Goal: Transaction & Acquisition: Purchase product/service

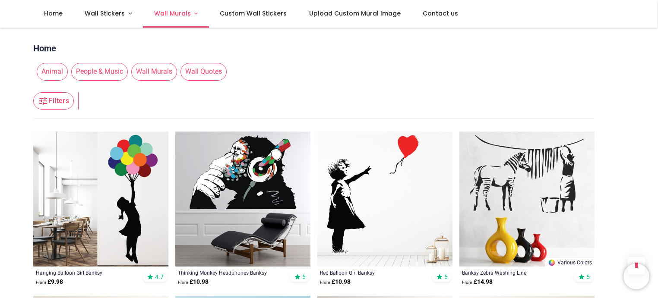
scroll to position [2684, 0]
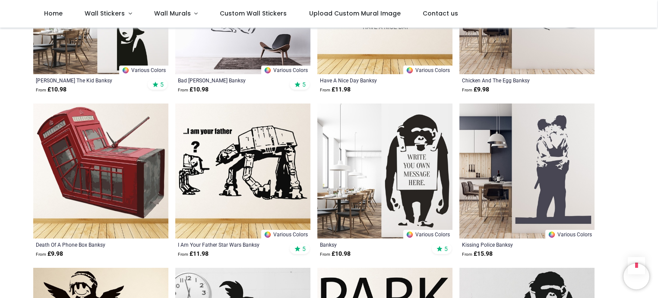
scroll to position [1778, 0]
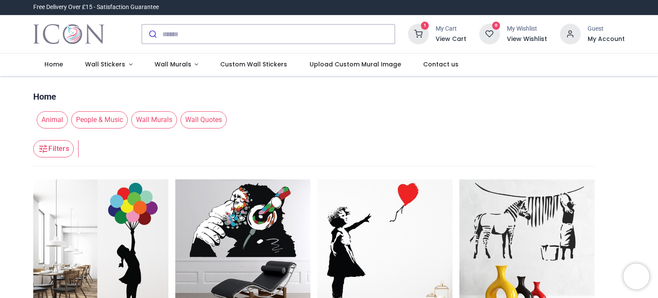
click at [427, 36] on icon at bounding box center [418, 34] width 21 height 21
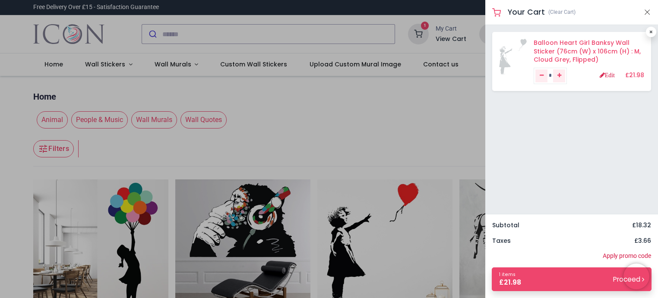
click at [576, 47] on link "Balloon Heart Girl Banksy Wall Sticker (76cm (W) x 106cm (H) : M, Cloud Grey, F…" at bounding box center [586, 50] width 107 height 25
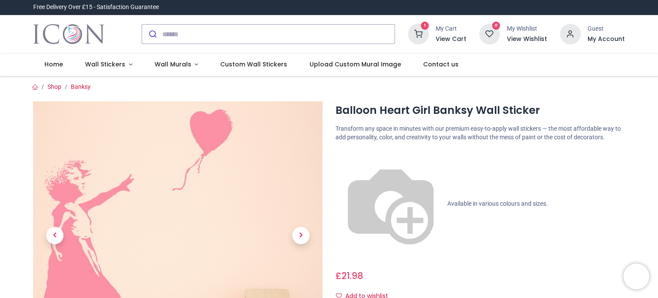
click at [429, 32] on icon at bounding box center [418, 34] width 21 height 21
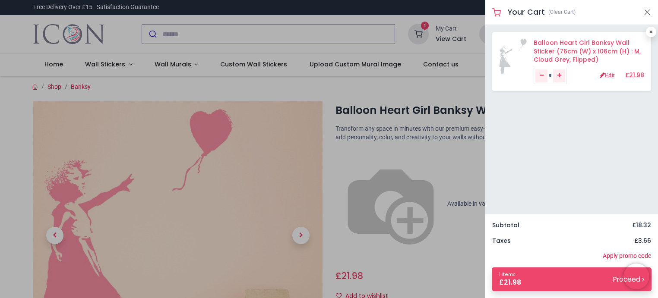
click at [575, 55] on link "Balloon Heart Girl Banksy Wall Sticker (76cm (W) x 106cm (H) : M, Cloud Grey, F…" at bounding box center [586, 50] width 107 height 25
click at [607, 75] on link "Edit" at bounding box center [606, 75] width 15 height 6
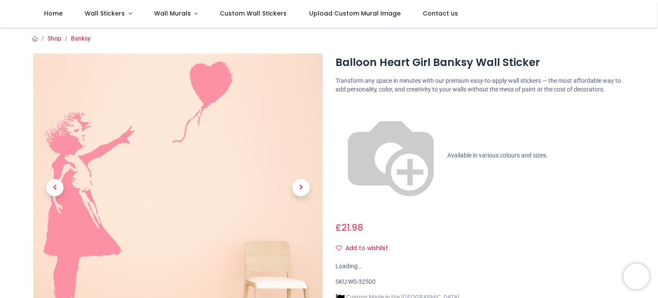
scroll to position [129, 0]
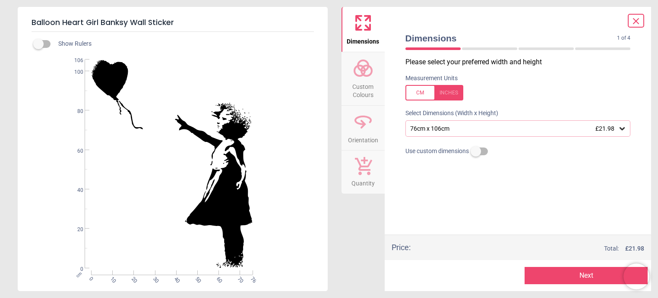
click at [621, 130] on icon at bounding box center [621, 128] width 5 height 3
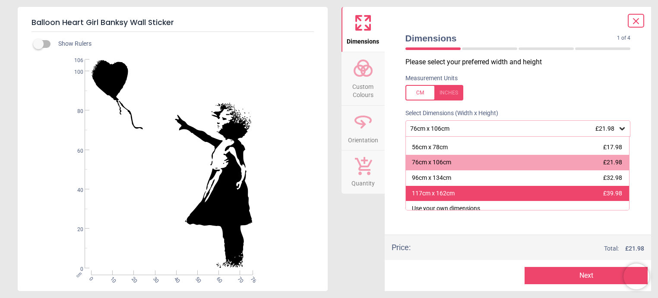
scroll to position [19, 0]
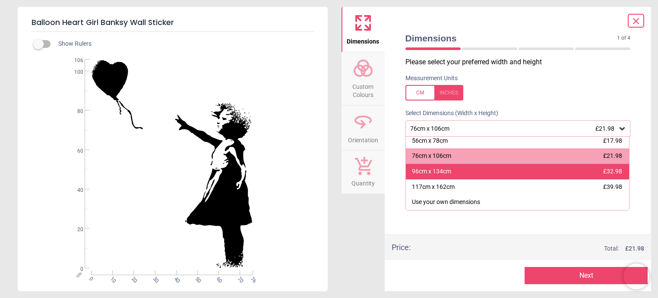
click at [431, 175] on div "96cm x 134cm" at bounding box center [431, 171] width 39 height 9
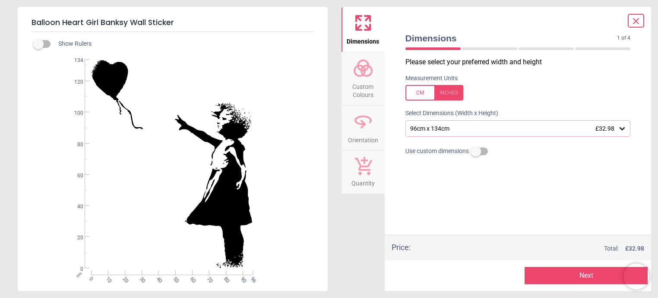
click at [367, 80] on span "Custom Colours" at bounding box center [362, 89] width 41 height 21
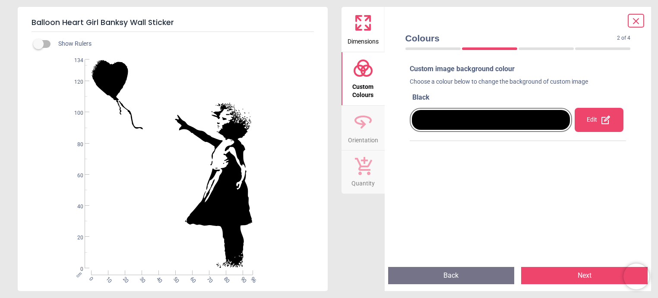
click at [442, 116] on div at bounding box center [491, 120] width 158 height 20
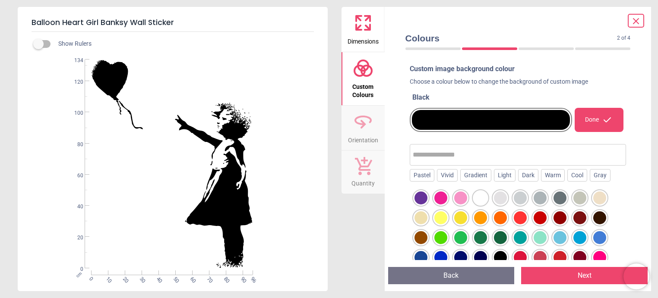
click at [504, 196] on div at bounding box center [500, 198] width 13 height 13
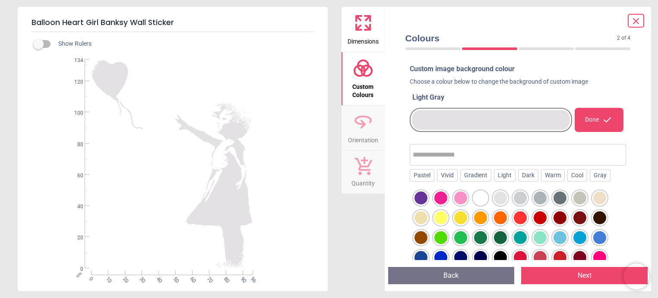
click at [520, 198] on div at bounding box center [520, 198] width 13 height 13
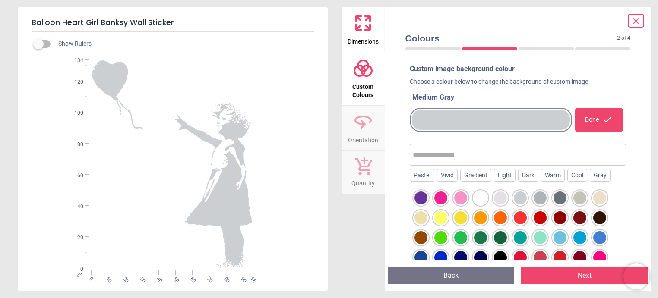
click at [502, 199] on div at bounding box center [500, 198] width 13 height 13
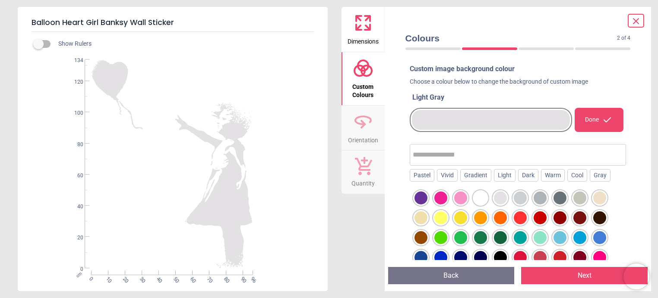
click at [588, 120] on div "Done" at bounding box center [598, 120] width 49 height 24
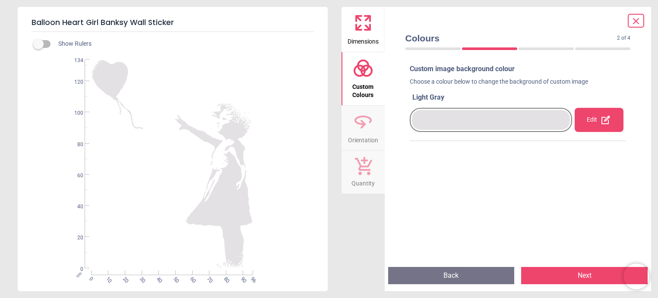
click at [363, 126] on icon at bounding box center [363, 124] width 6 height 9
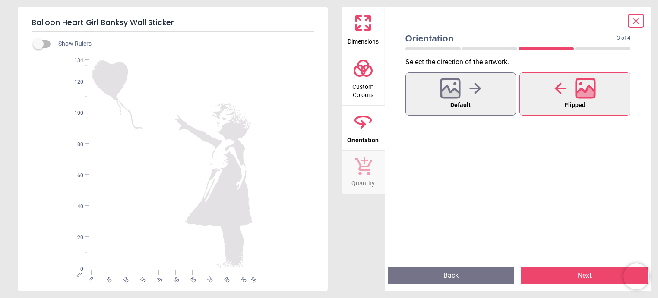
click at [368, 170] on icon at bounding box center [363, 166] width 17 height 18
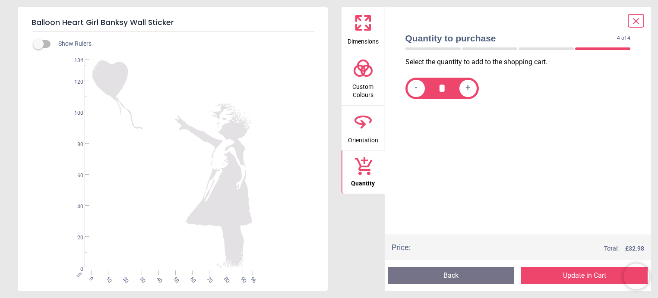
click at [574, 276] on button "Update in Cart" at bounding box center [584, 275] width 126 height 17
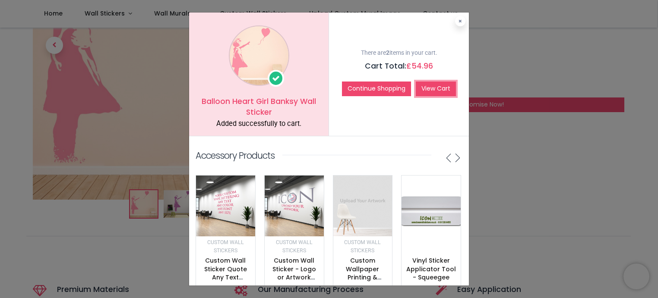
click at [438, 85] on link "View Cart" at bounding box center [436, 89] width 40 height 15
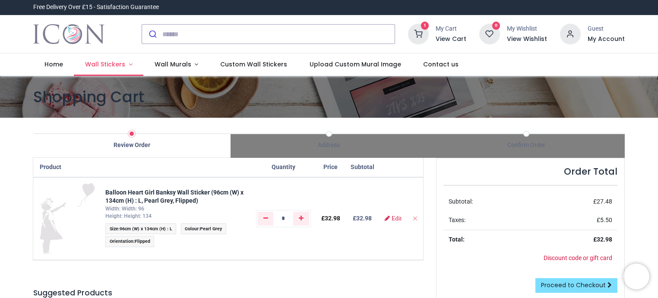
click at [124, 65] on link "Wall Stickers" at bounding box center [108, 65] width 69 height 22
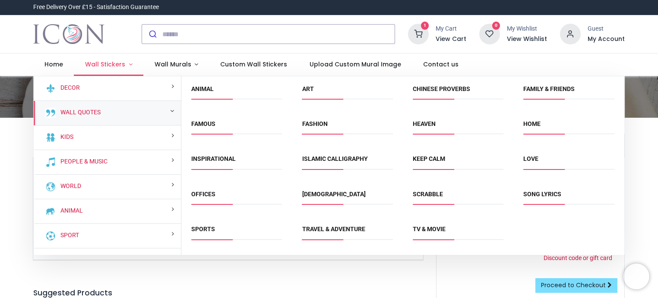
click at [112, 64] on span "Wall Stickers" at bounding box center [105, 64] width 40 height 9
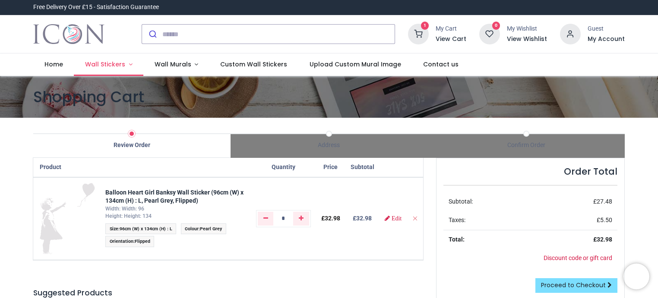
click at [112, 64] on span "Wall Stickers" at bounding box center [105, 64] width 40 height 9
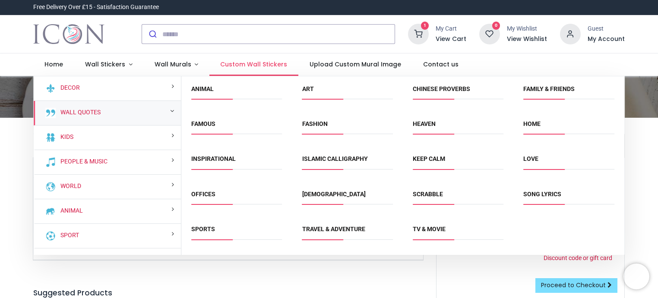
click at [240, 63] on span "Custom Wall Stickers" at bounding box center [253, 64] width 67 height 9
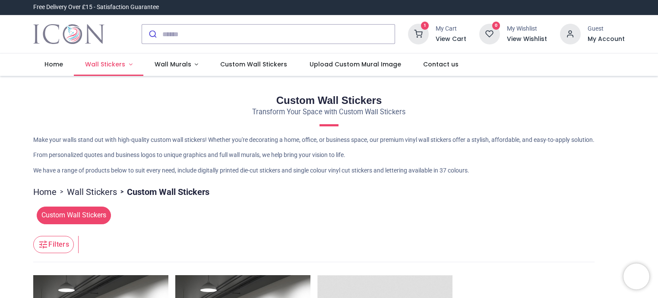
click at [120, 63] on span "Wall Stickers" at bounding box center [105, 64] width 40 height 9
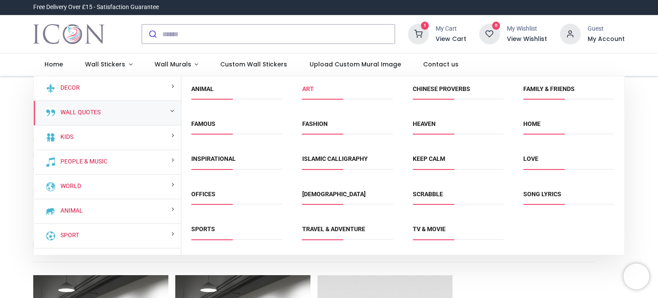
click at [306, 90] on link "Art" at bounding box center [308, 88] width 12 height 7
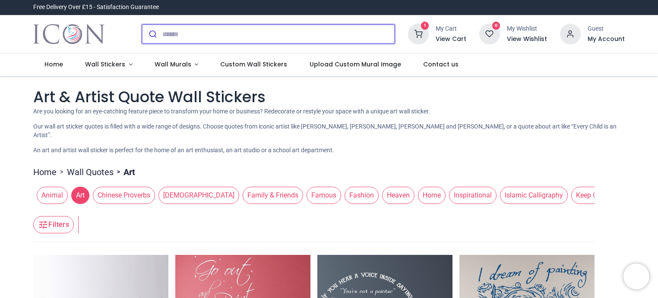
click at [237, 34] on input "search" at bounding box center [278, 34] width 232 height 19
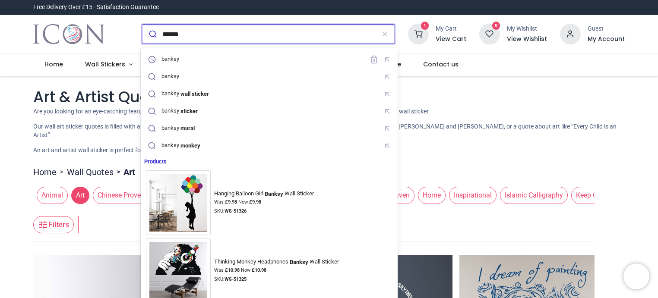
type input "******"
click at [142, 25] on button "submit" at bounding box center [152, 34] width 20 height 19
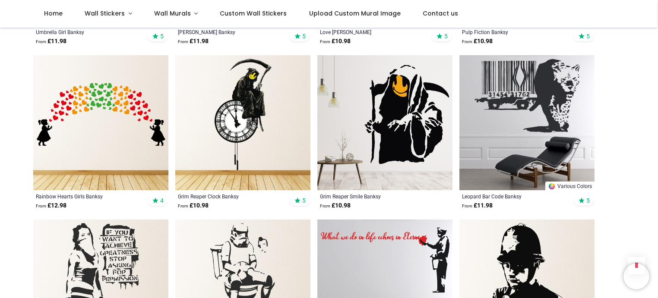
scroll to position [906, 0]
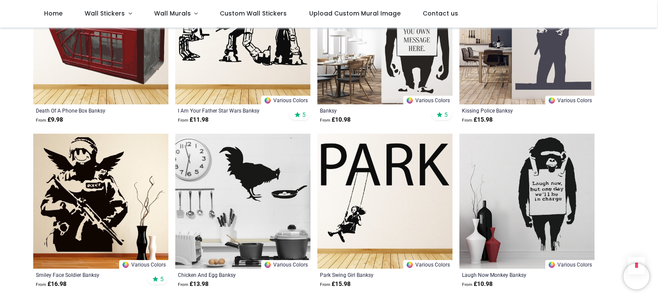
scroll to position [1985, 0]
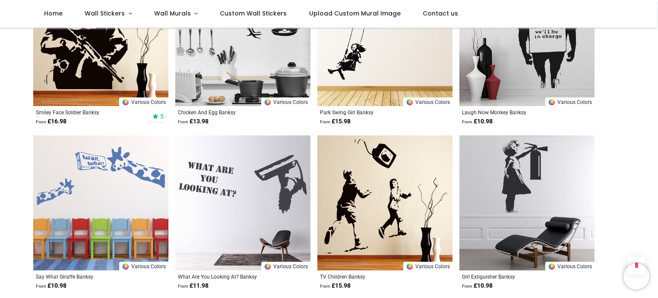
scroll to position [2158, 0]
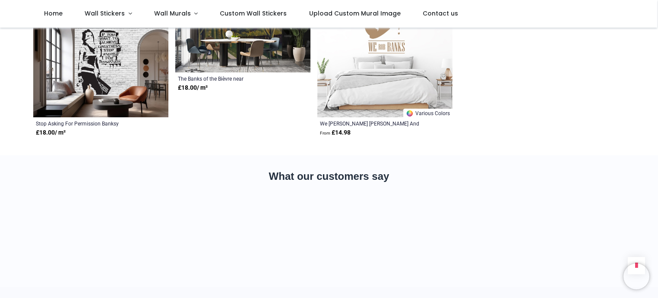
scroll to position [3150, 0]
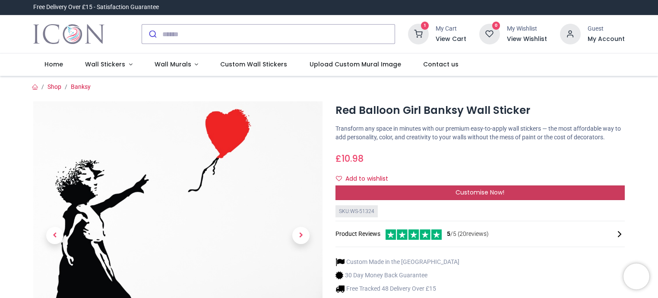
click at [476, 191] on span "Customise Now!" at bounding box center [479, 192] width 49 height 9
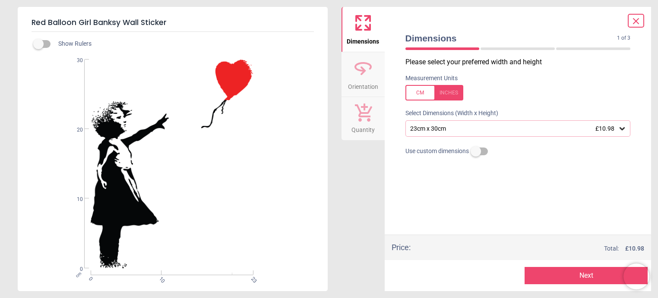
click at [623, 129] on icon at bounding box center [621, 128] width 5 height 3
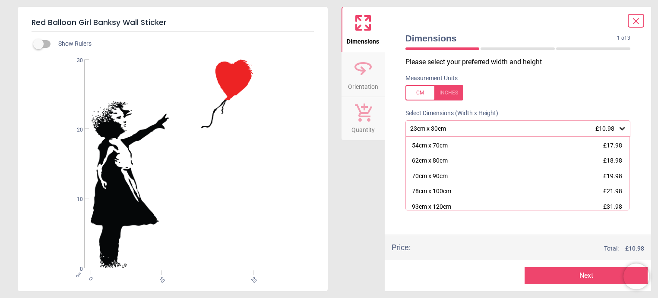
scroll to position [95, 0]
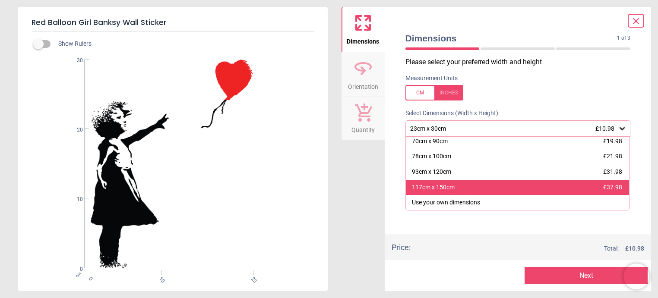
click at [462, 187] on div "117cm x 150cm £37.98" at bounding box center [518, 188] width 224 height 16
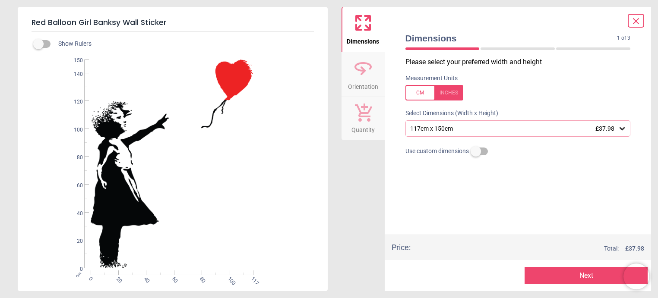
click at [367, 76] on icon at bounding box center [363, 68] width 21 height 21
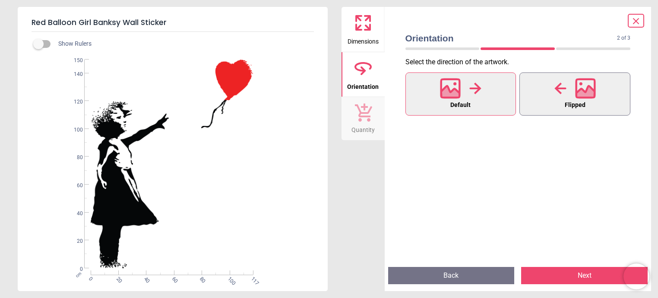
click at [560, 95] on icon at bounding box center [560, 88] width 12 height 13
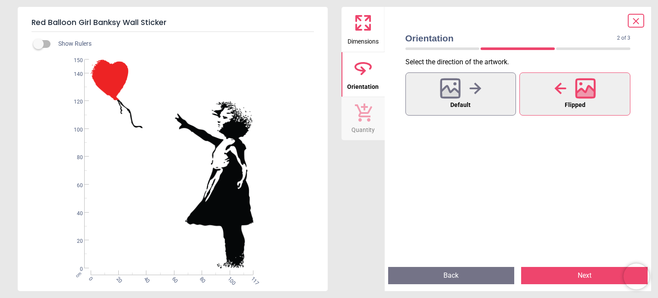
click at [362, 26] on icon at bounding box center [363, 23] width 21 height 21
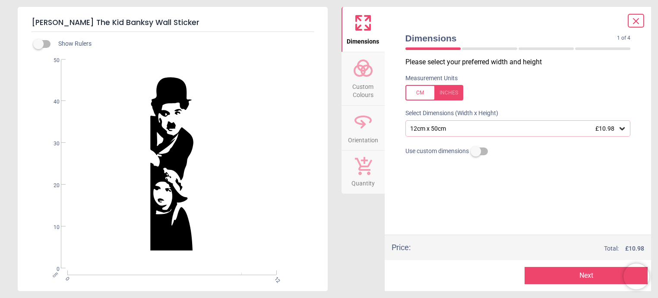
click at [621, 125] on icon at bounding box center [622, 128] width 9 height 9
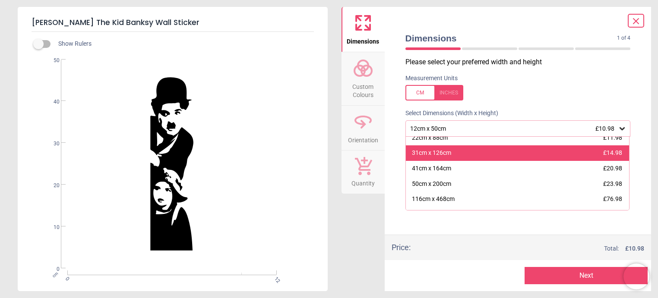
scroll to position [34, 0]
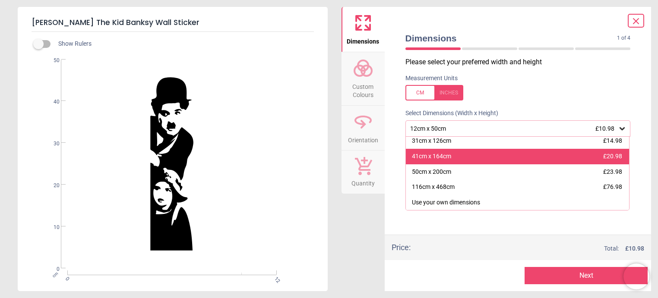
click at [446, 162] on div "41cm x 164cm £20.98" at bounding box center [518, 157] width 224 height 16
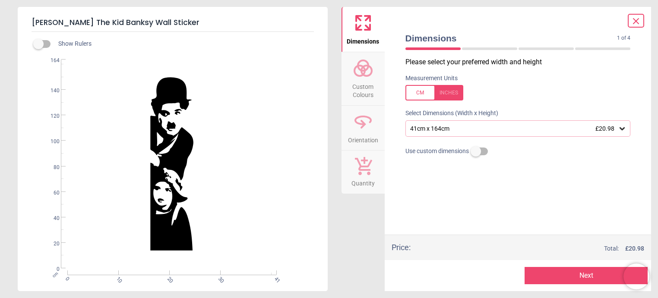
click at [368, 82] on span "Custom Colours" at bounding box center [362, 89] width 41 height 21
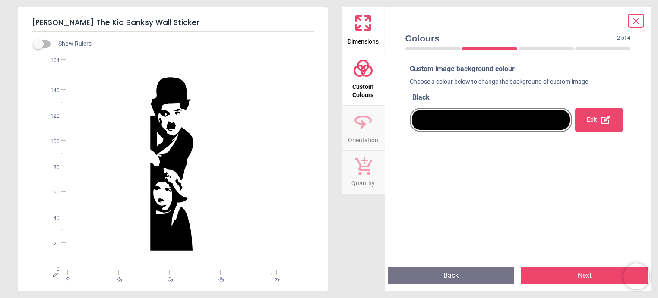
click at [603, 113] on div "Edit" at bounding box center [598, 120] width 49 height 24
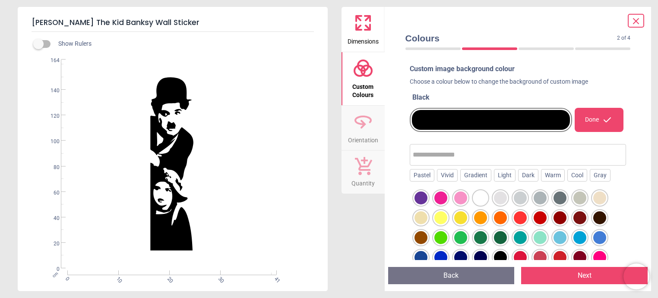
click at [501, 196] on div at bounding box center [500, 198] width 13 height 13
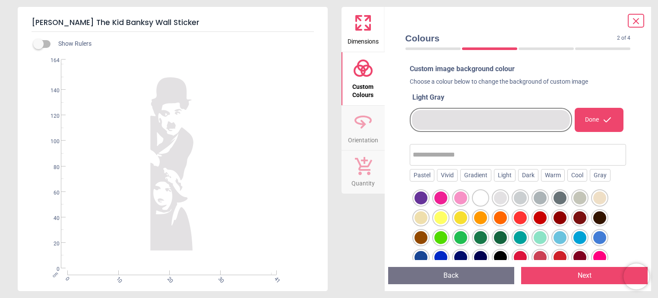
click at [598, 125] on div "Done" at bounding box center [598, 120] width 49 height 24
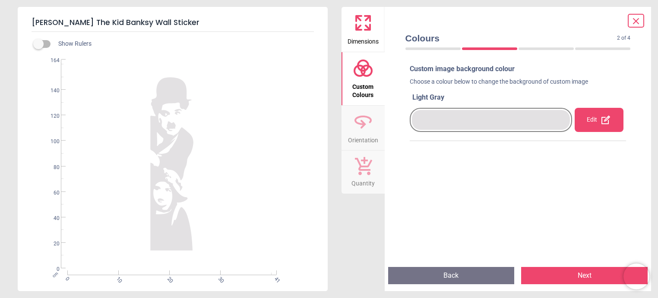
click at [361, 124] on icon at bounding box center [363, 121] width 16 height 8
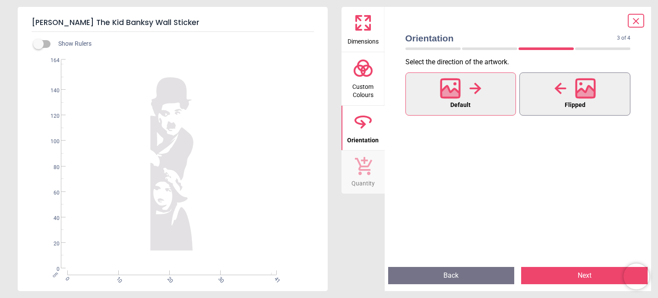
click at [583, 88] on icon at bounding box center [585, 88] width 21 height 21
